Goal: Information Seeking & Learning: Learn about a topic

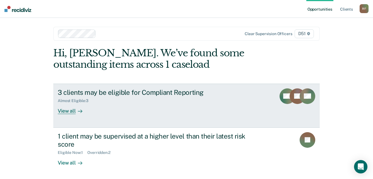
click at [69, 111] on div "View all" at bounding box center [73, 108] width 31 height 11
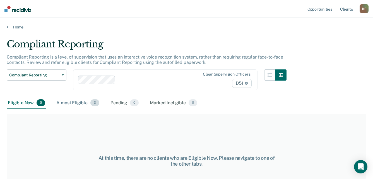
click at [73, 101] on div "Almost Eligible 3" at bounding box center [77, 103] width 45 height 12
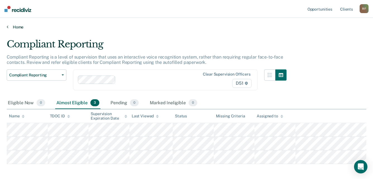
click at [8, 26] on icon at bounding box center [8, 27] width 2 height 4
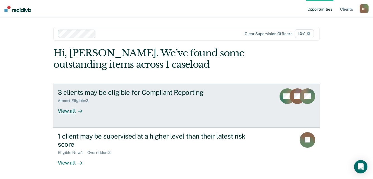
scroll to position [23, 0]
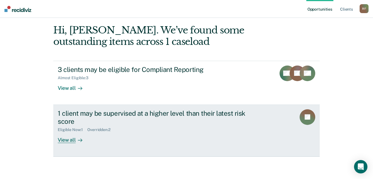
click at [63, 140] on div "View all" at bounding box center [73, 137] width 31 height 11
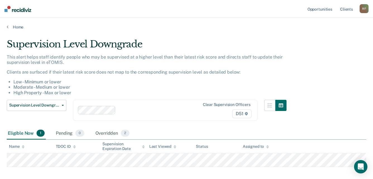
scroll to position [28, 0]
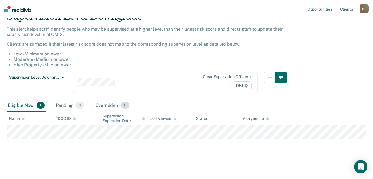
click at [112, 106] on div "Overridden 2" at bounding box center [112, 106] width 37 height 12
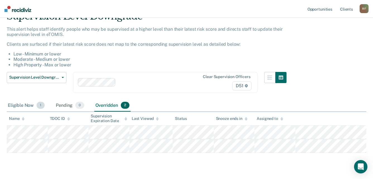
click at [22, 107] on div "Eligible Now 1" at bounding box center [26, 106] width 39 height 12
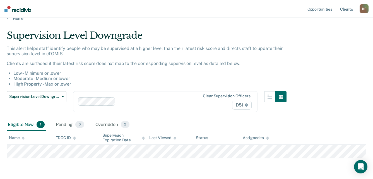
scroll to position [0, 0]
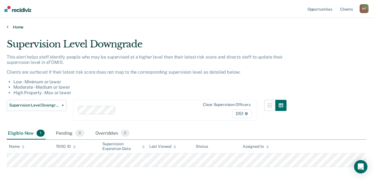
click at [9, 27] on link "Home" at bounding box center [187, 27] width 360 height 5
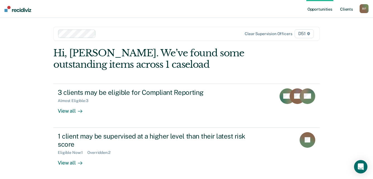
click at [348, 9] on link "Client s" at bounding box center [346, 9] width 15 height 18
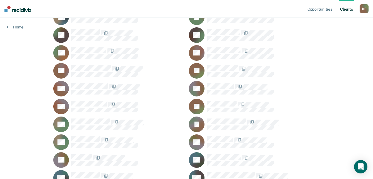
scroll to position [586, 0]
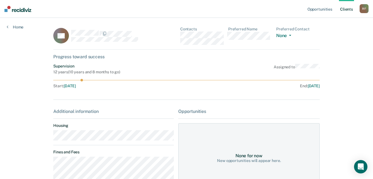
click at [49, 139] on main "CS Contacts Preferred Name Preferred Contact None Call Text Email None Progress…" at bounding box center [187, 150] width 280 height 264
click at [49, 140] on main "TT Contacts Preferred Name Preferred Contact None Call Text Email None Progress…" at bounding box center [187, 150] width 280 height 264
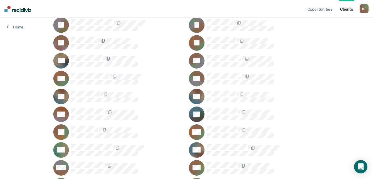
scroll to position [419, 0]
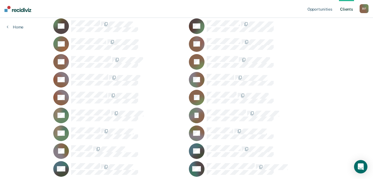
scroll to position [604, 0]
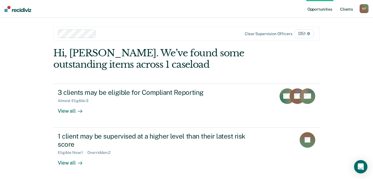
click at [346, 10] on link "Client s" at bounding box center [346, 9] width 15 height 18
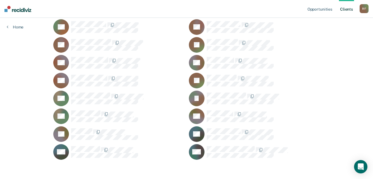
scroll to position [604, 0]
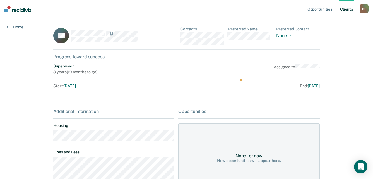
click at [51, 140] on main "BV Contacts Preferred Name Preferred Contact None Call Text Email None Progress…" at bounding box center [187, 152] width 280 height 269
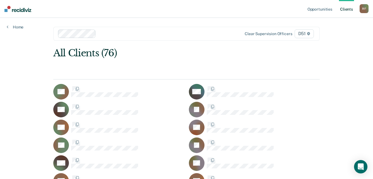
scroll to position [604, 0]
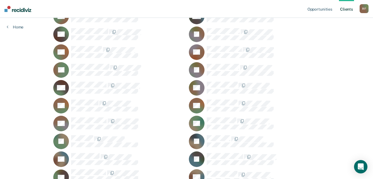
scroll to position [73, 0]
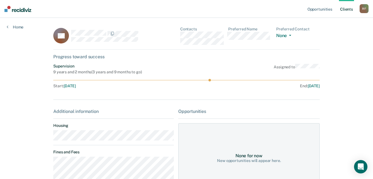
click at [50, 138] on main "SB Contacts Preferred Name Preferred Contact None Call Text Email None Progress…" at bounding box center [187, 157] width 280 height 279
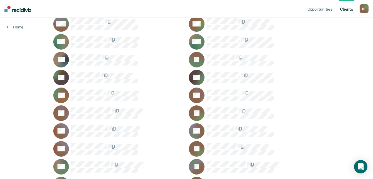
scroll to position [548, 0]
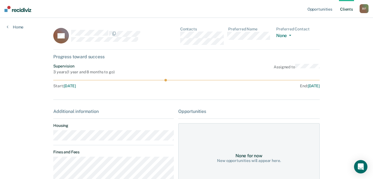
click at [50, 138] on main "DS Contacts Preferred Name Preferred Contact None Call Text Email None Progress…" at bounding box center [187, 130] width 280 height 224
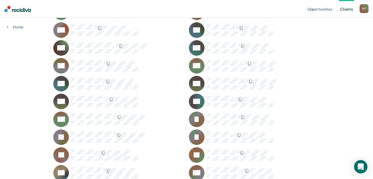
scroll to position [269, 0]
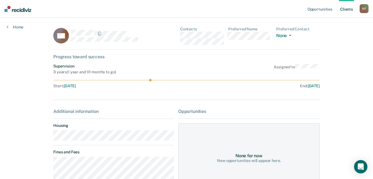
click at [49, 140] on main "AH Contacts Preferred Name Preferred Contact None Call Text Email None Progress…" at bounding box center [187, 130] width 280 height 224
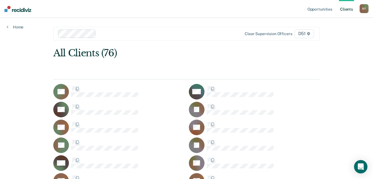
scroll to position [269, 0]
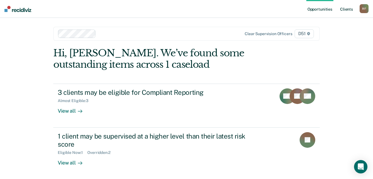
click at [348, 11] on link "Client s" at bounding box center [346, 9] width 15 height 18
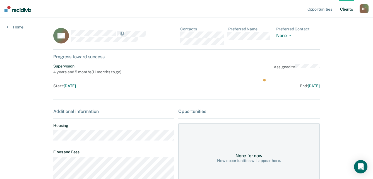
click at [50, 139] on main "CA Contacts Preferred Name Preferred Contact None Call Text Email None Progress…" at bounding box center [187, 135] width 280 height 235
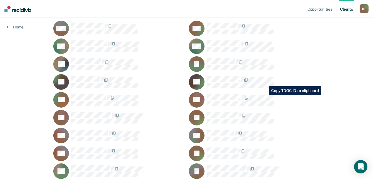
scroll to position [604, 0]
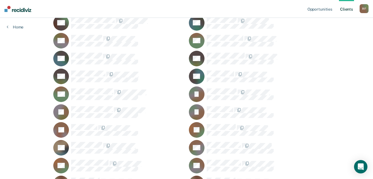
scroll to position [307, 0]
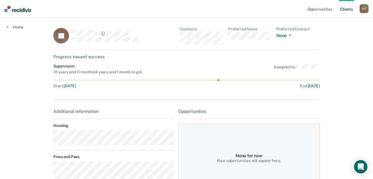
click at [180, 37] on div "KJ Contacts Preferred Name Preferred Contact None Call Text Email None" at bounding box center [186, 38] width 267 height 23
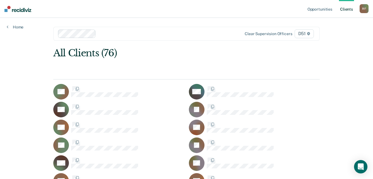
scroll to position [307, 0]
